Goal: Task Accomplishment & Management: Complete application form

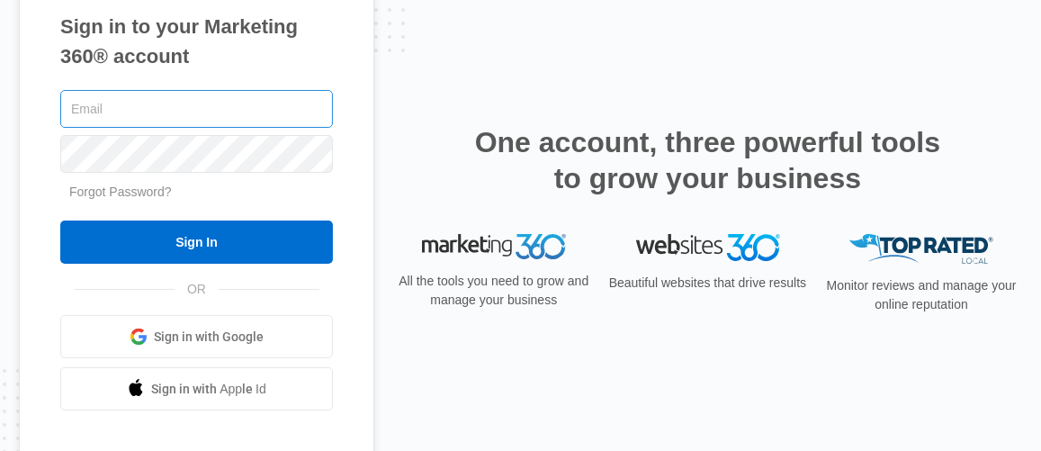
click at [252, 120] on input "text" at bounding box center [196, 109] width 273 height 38
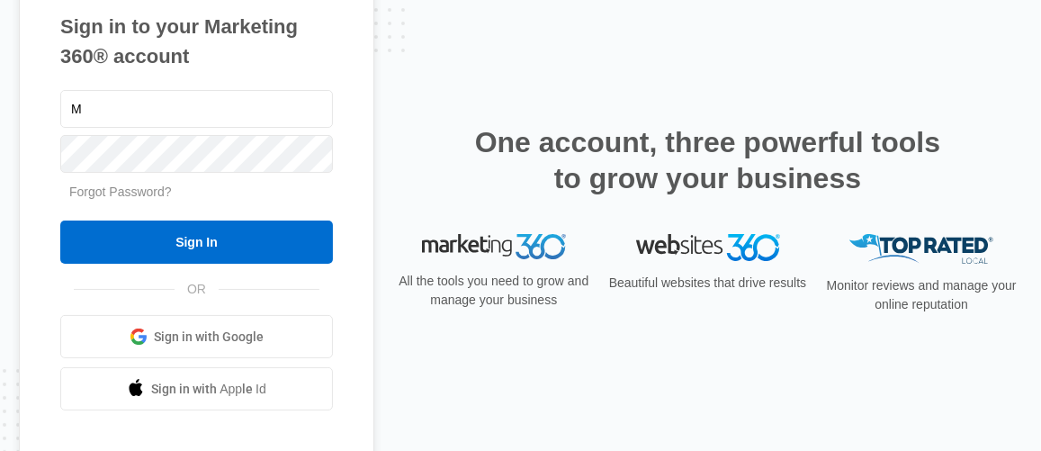
type input "[EMAIL_ADDRESS][DOMAIN_NAME]"
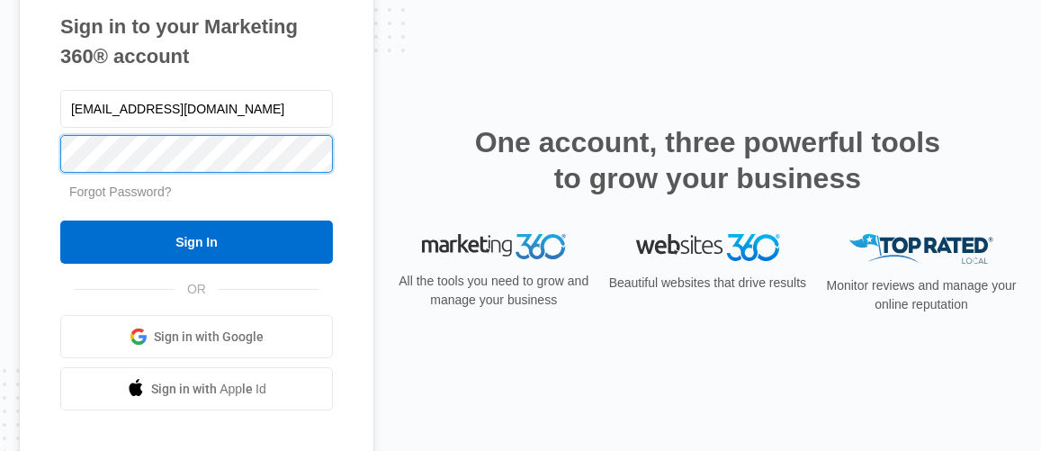
click at [60, 220] on input "Sign In" at bounding box center [196, 241] width 273 height 43
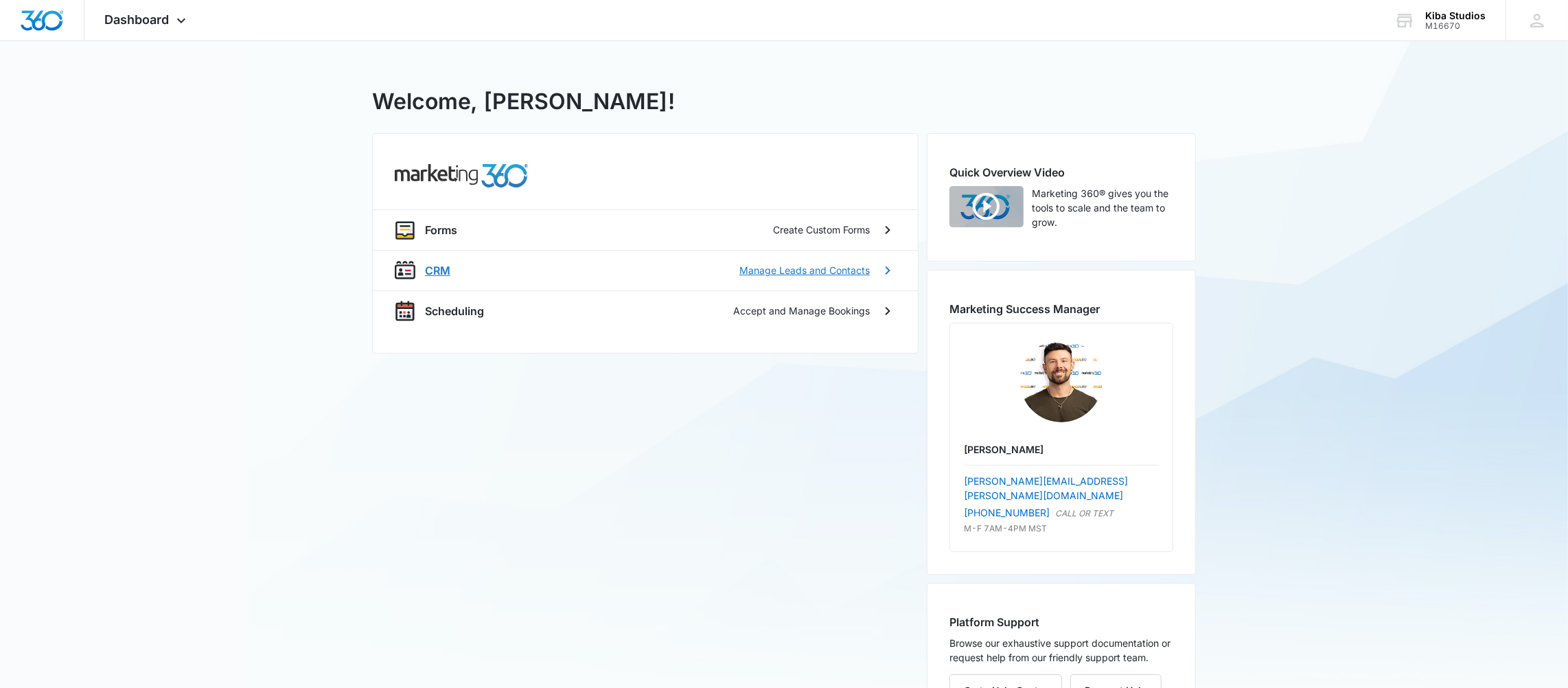
click at [800, 264] on p "Manage Leads and Contacts" at bounding box center [804, 270] width 130 height 14
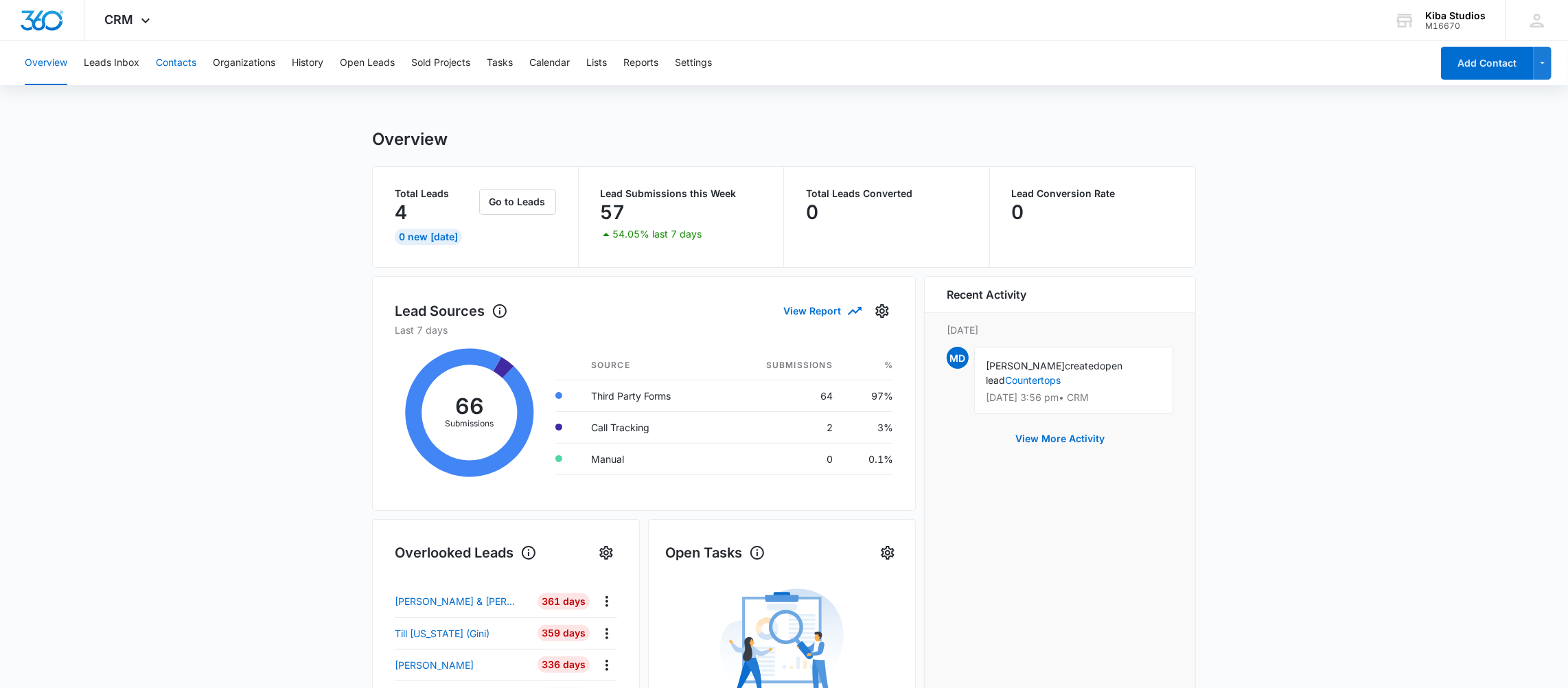
click at [188, 66] on button "Contacts" at bounding box center [175, 63] width 40 height 44
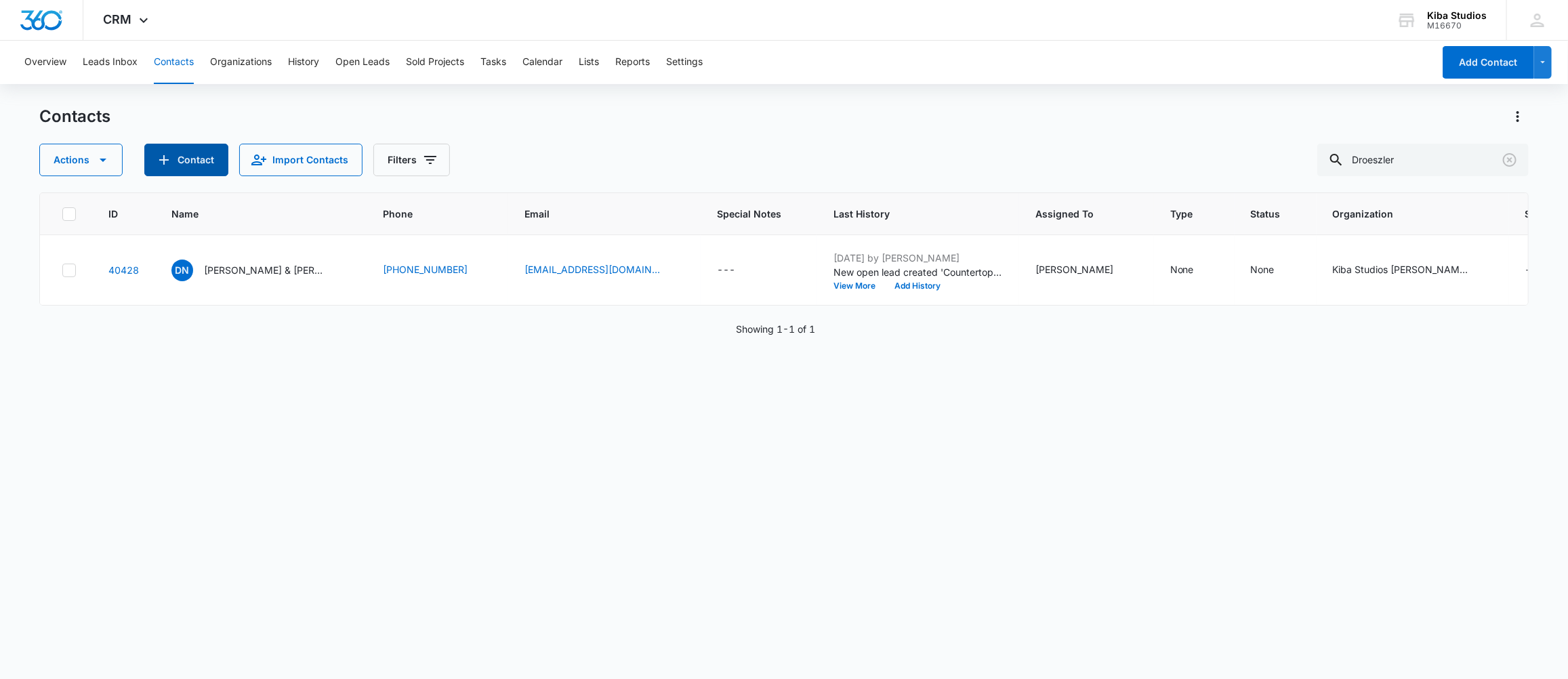
click at [170, 154] on icon "Add Contact" at bounding box center [164, 160] width 17 height 17
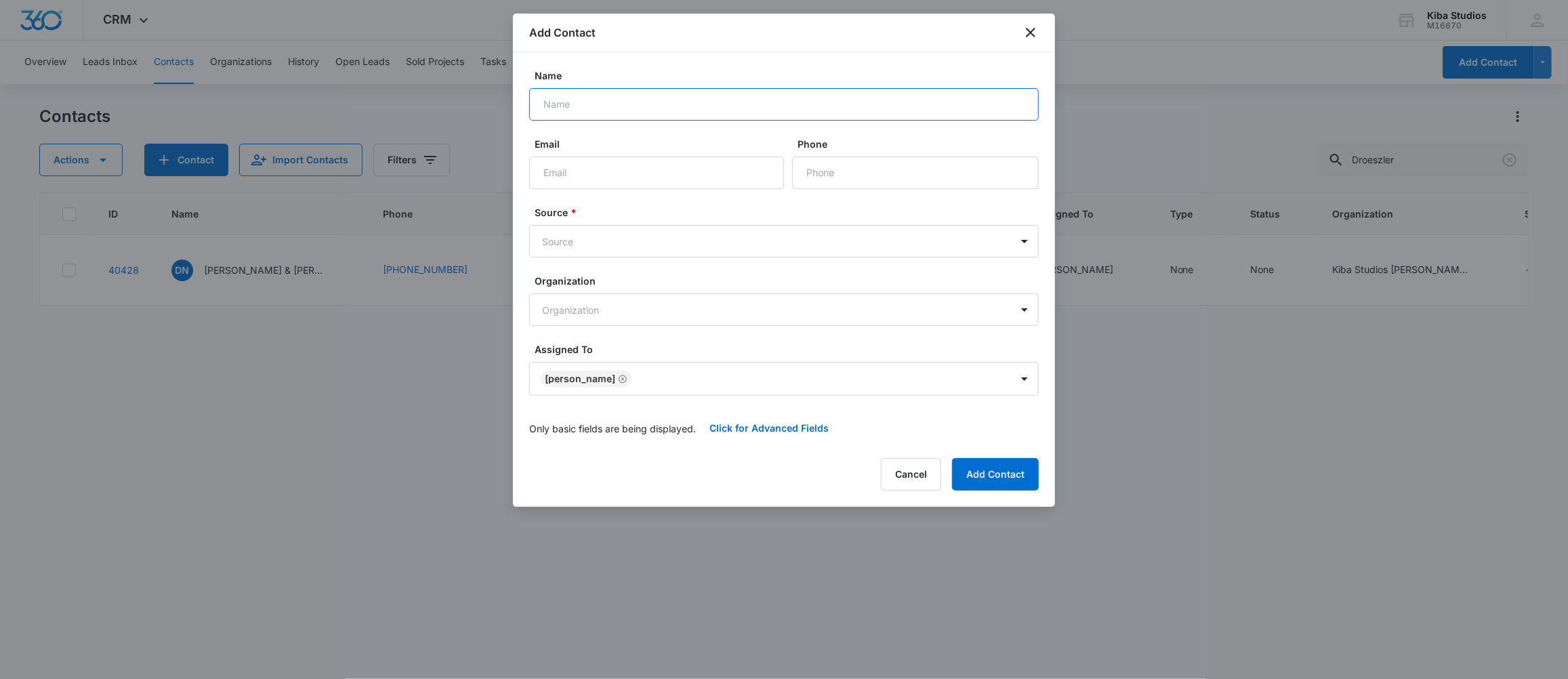
click at [599, 111] on input "Name" at bounding box center [784, 104] width 510 height 32
type input "col"
click at [1033, 32] on icon "close" at bounding box center [1031, 32] width 17 height 17
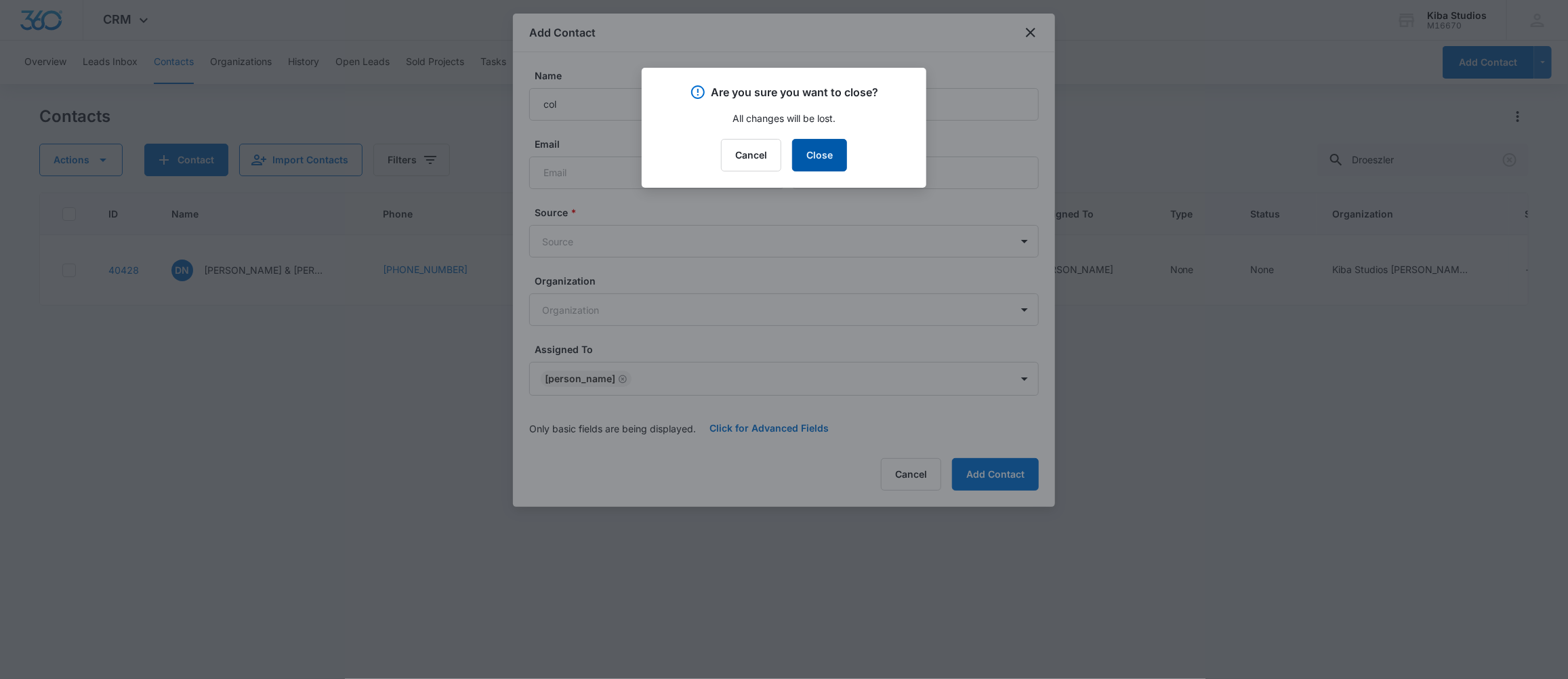
click at [831, 152] on button "Close" at bounding box center [819, 154] width 55 height 32
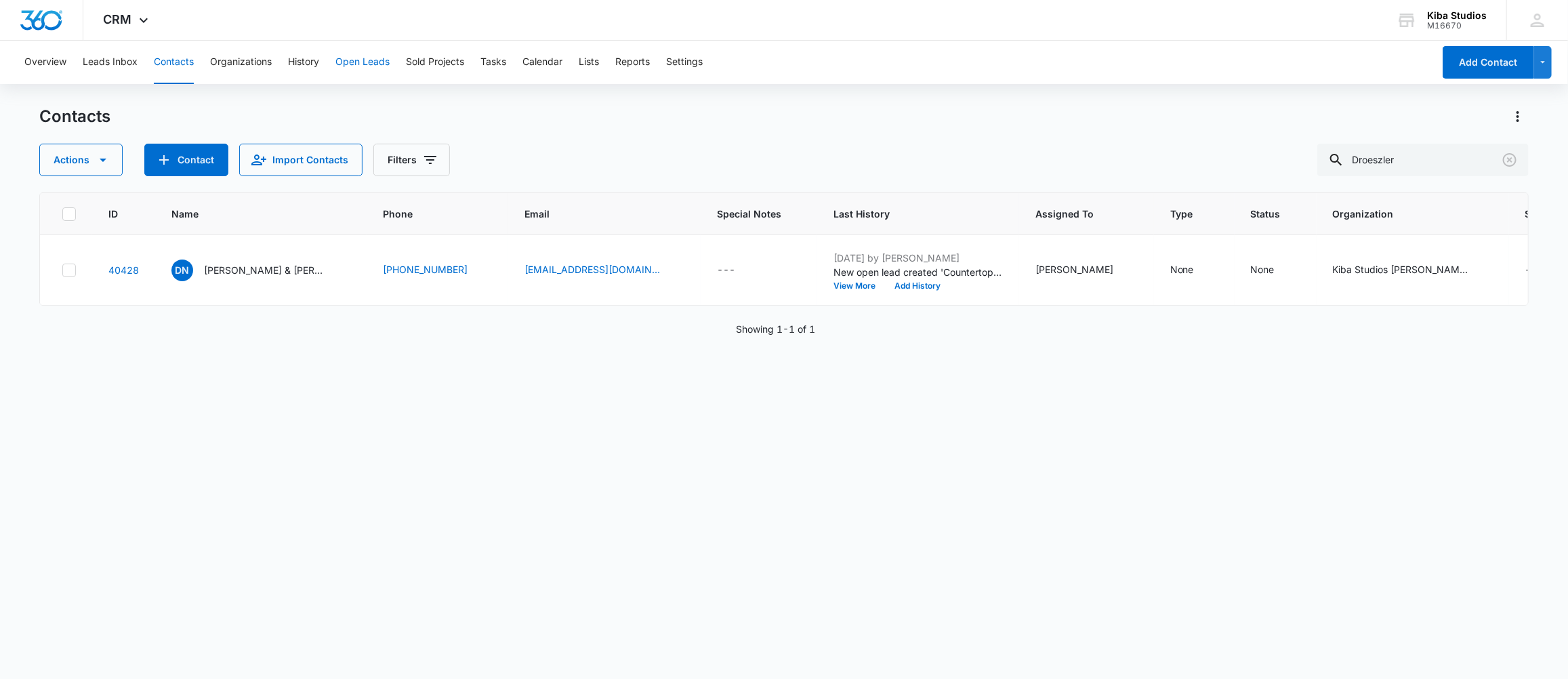
click at [346, 69] on button "Open Leads" at bounding box center [362, 62] width 54 height 44
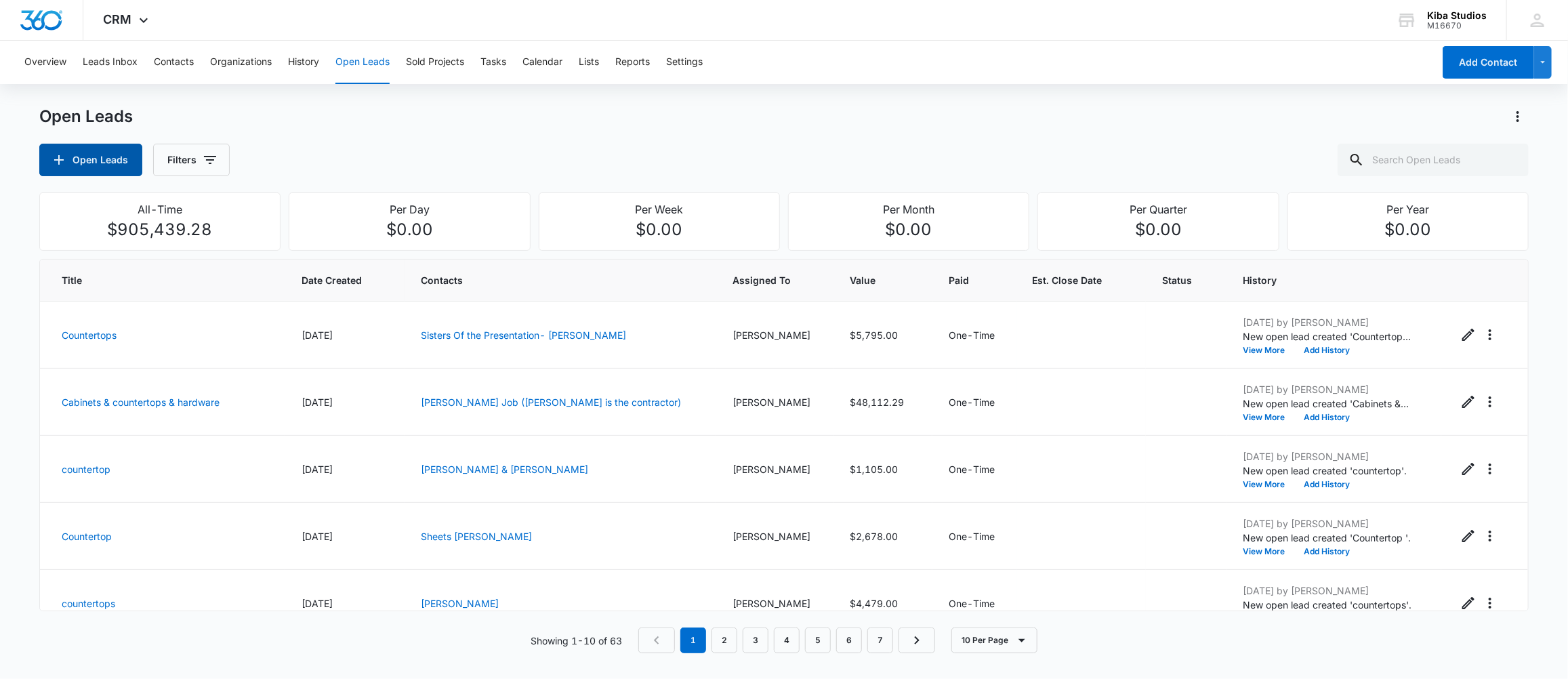
click at [77, 158] on button "Open Leads" at bounding box center [90, 160] width 103 height 32
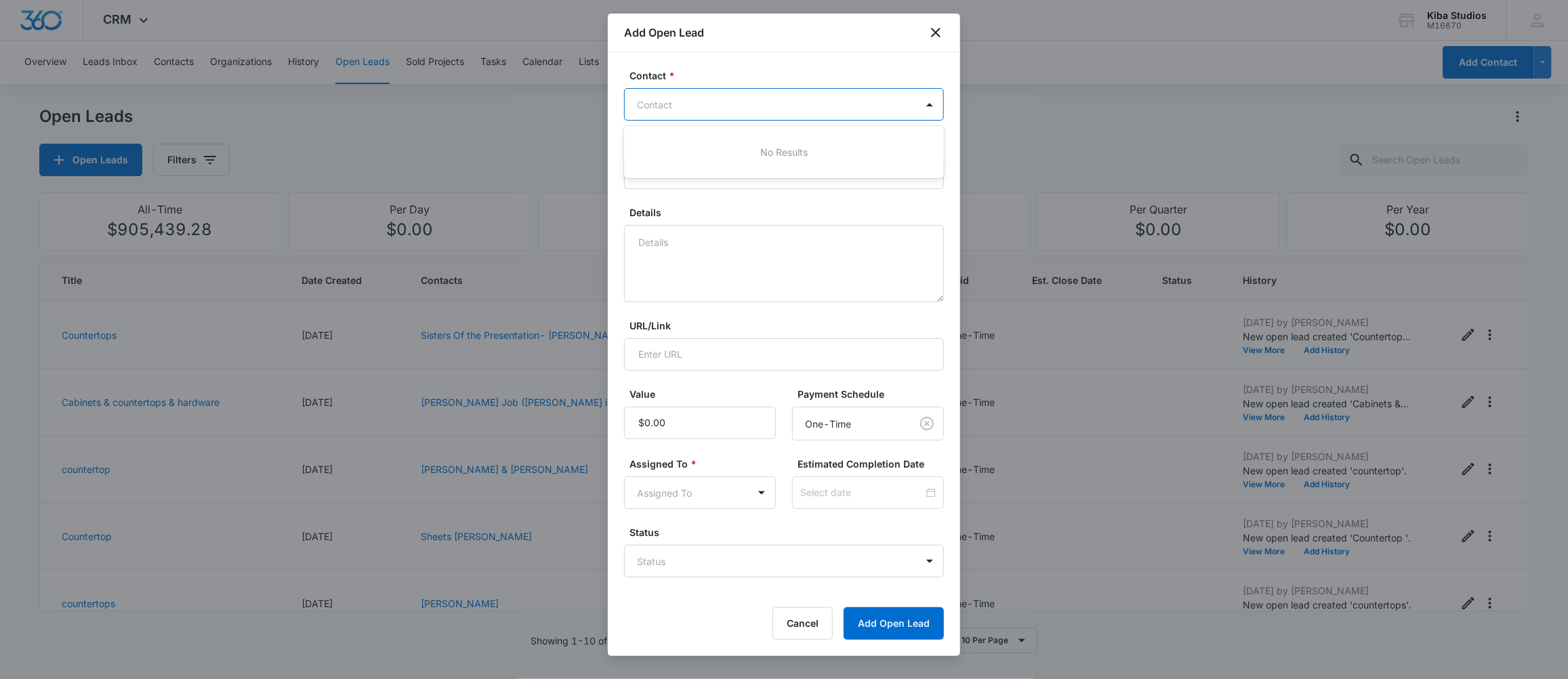
click at [720, 104] on div at bounding box center [776, 105] width 278 height 17
type input "colber"
click at [692, 157] on p "[PERSON_NAME] & [PERSON_NAME] (ID:40369; [EMAIL_ADDRESS][DOMAIN_NAME]; 56354341…" at bounding box center [782, 160] width 285 height 29
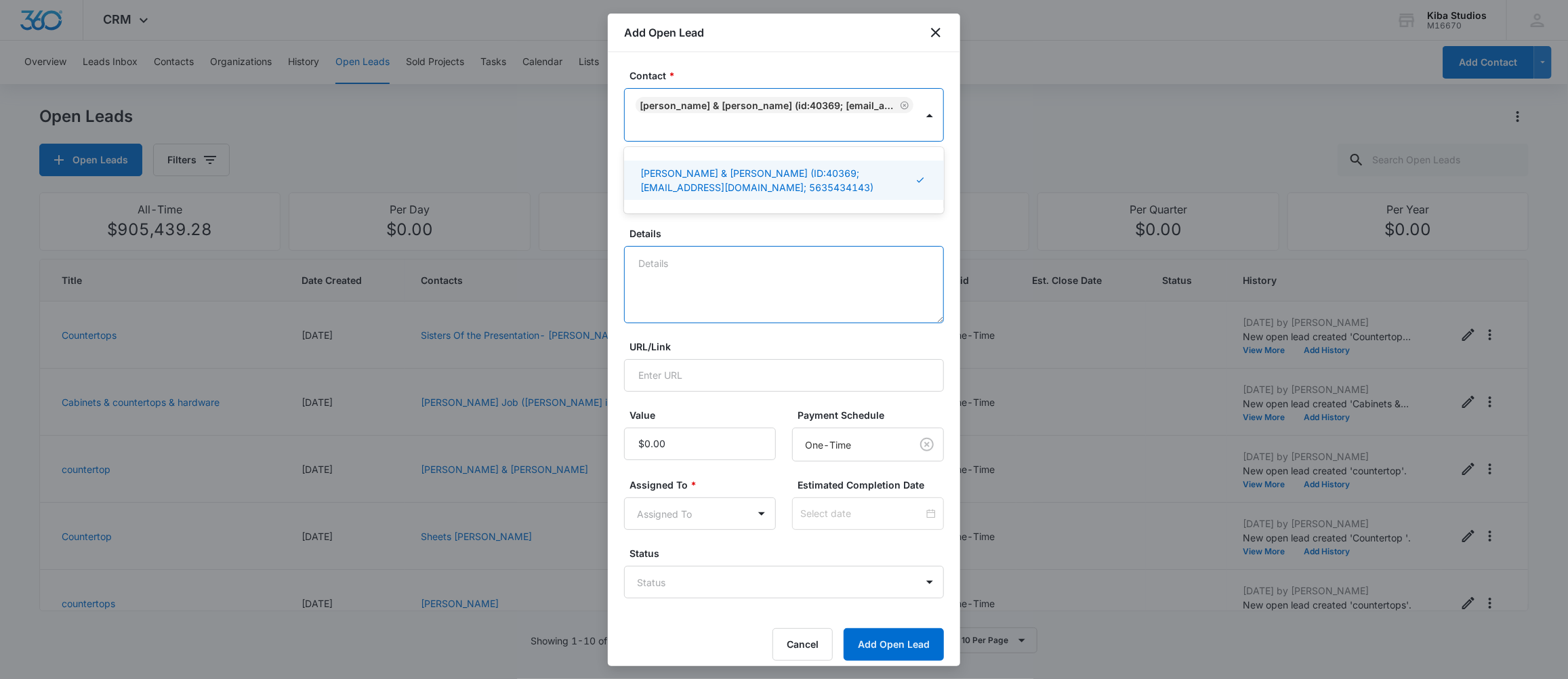
click at [688, 291] on textarea "Details" at bounding box center [784, 285] width 320 height 78
click at [695, 196] on input "Title *" at bounding box center [784, 193] width 320 height 32
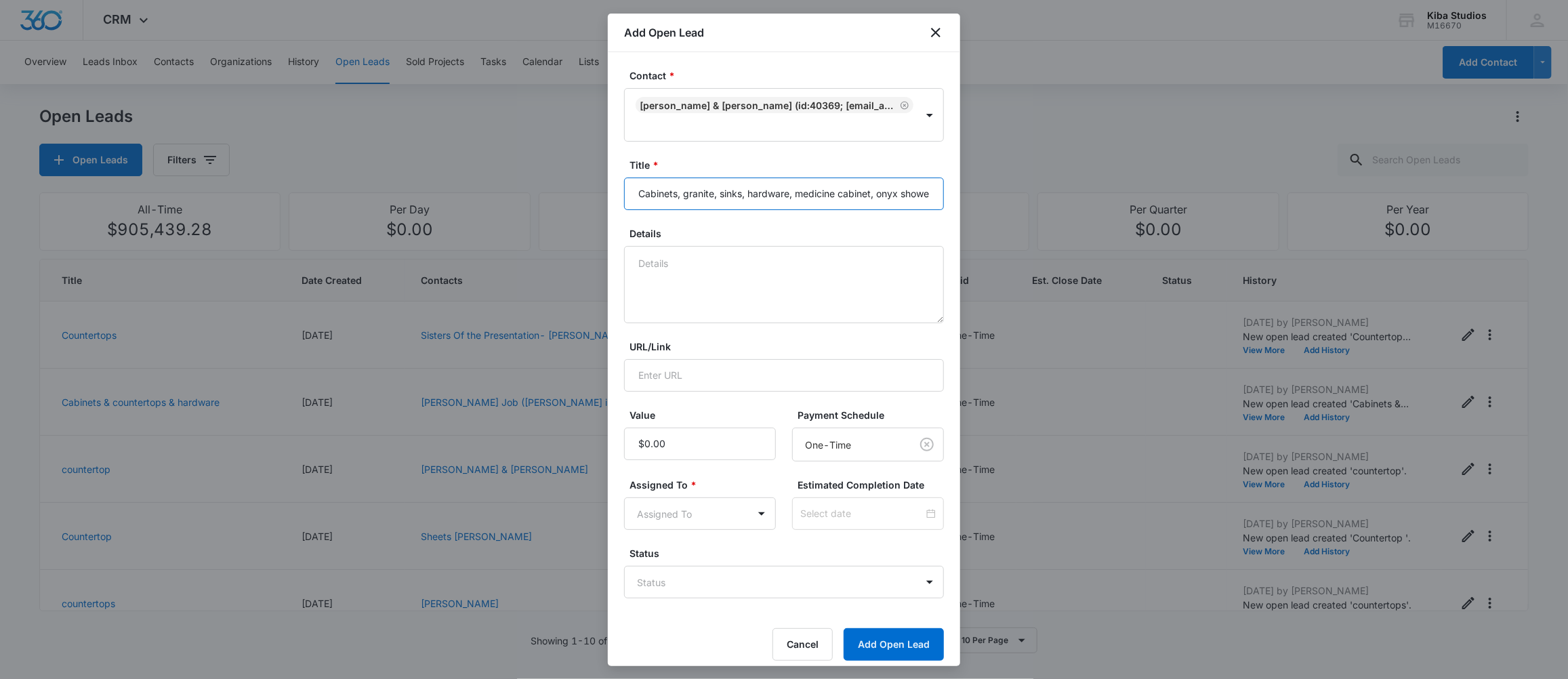
scroll to position [0, 25]
type input "Cabinets, granite, sinks, hardware, medicine cabinet, onyx shower"
type textarea "Remodeling a bathroom/Laundry Area"
click at [704, 456] on input "Value" at bounding box center [700, 443] width 152 height 32
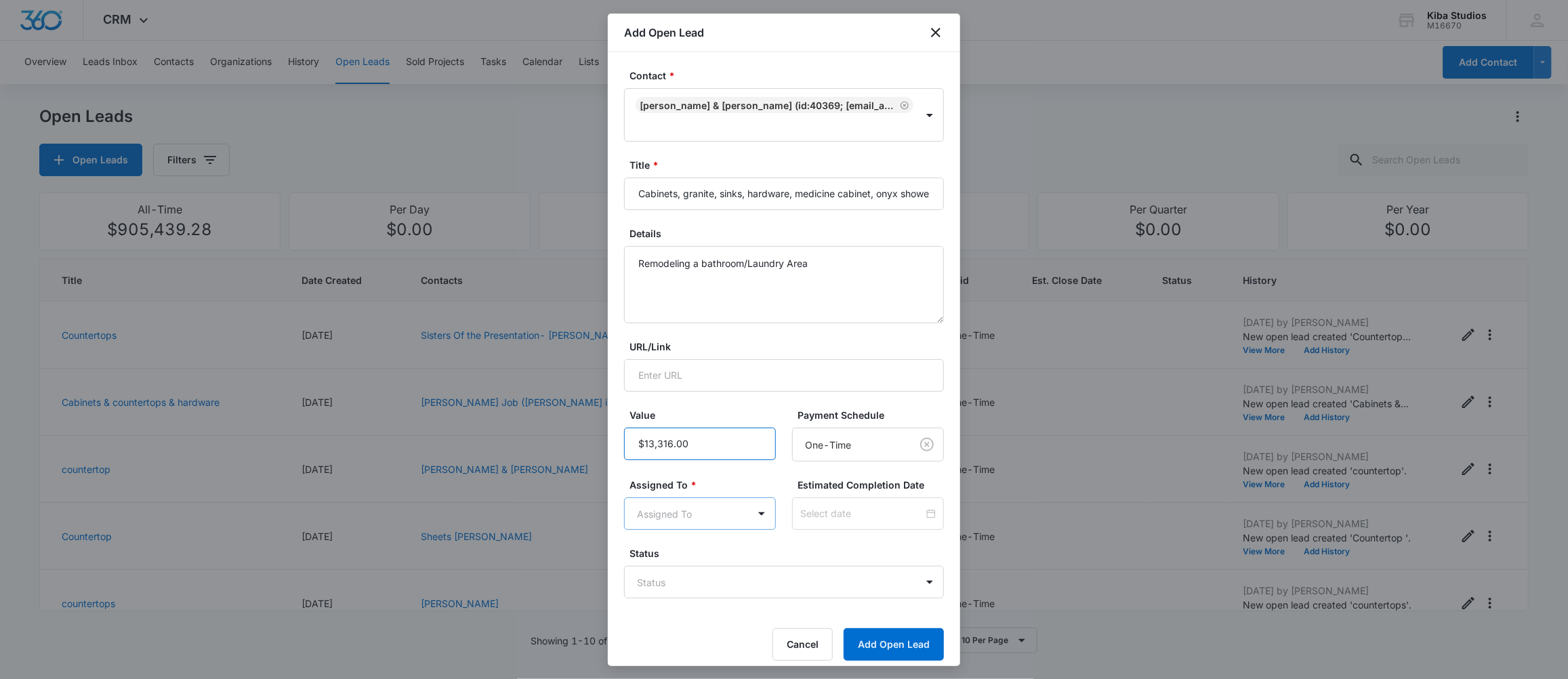
type input "$13,316.00"
click at [700, 511] on body "CRM Apps Forms CRM Scheduling Files Brand Kiba Studios M16670 Your Accounts Vie…" at bounding box center [784, 340] width 1568 height 679
click at [667, 589] on p "[PERSON_NAME]" at bounding box center [679, 586] width 78 height 14
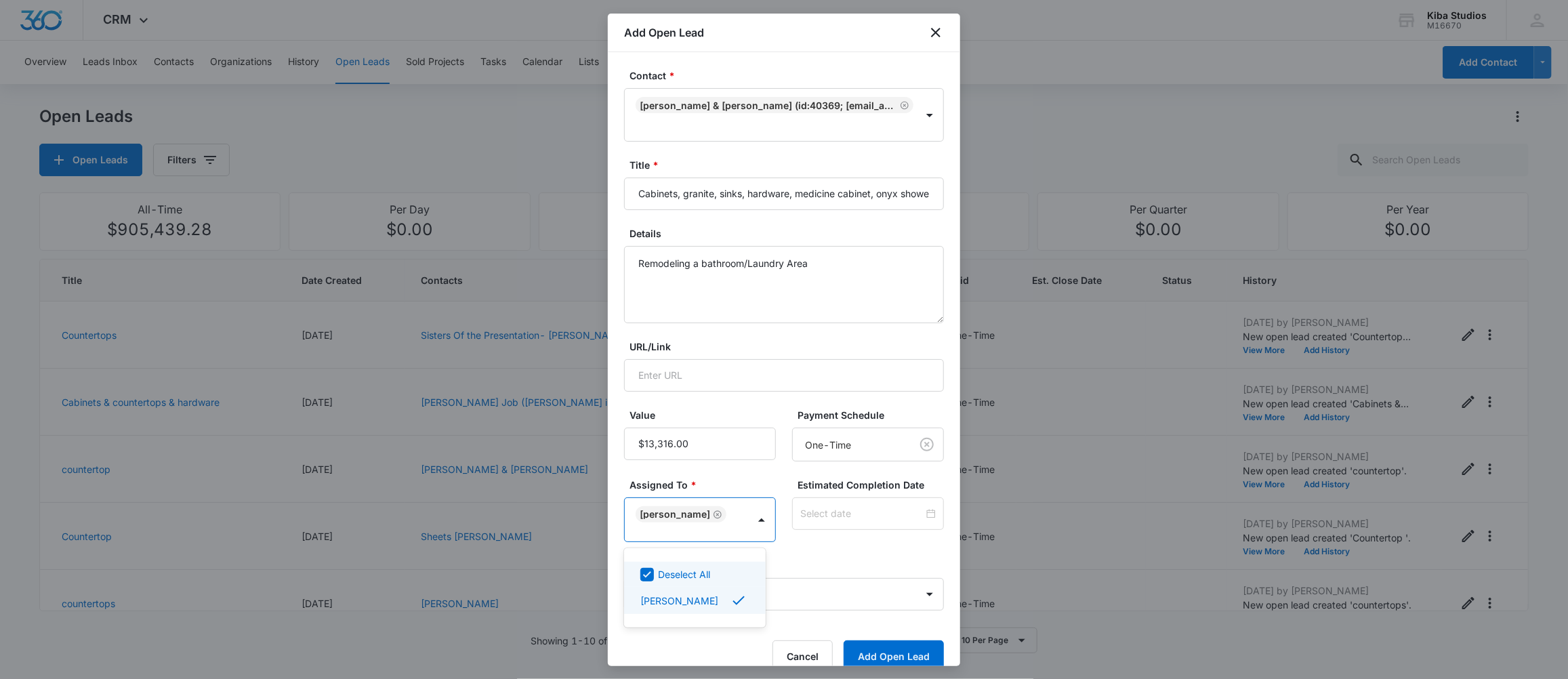
click at [812, 373] on div at bounding box center [784, 340] width 1568 height 679
click at [872, 650] on button "Add Open Lead" at bounding box center [893, 656] width 100 height 32
